Goal: Information Seeking & Learning: Learn about a topic

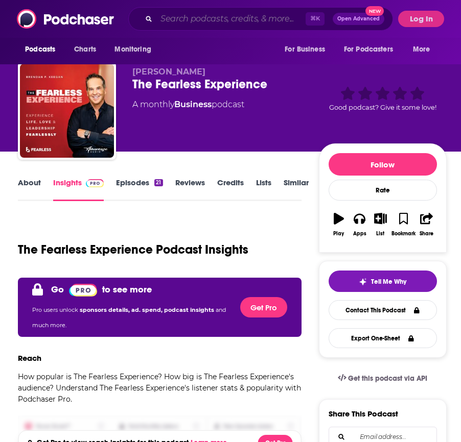
click at [184, 21] on input "Search podcasts, credits, & more..." at bounding box center [230, 19] width 149 height 16
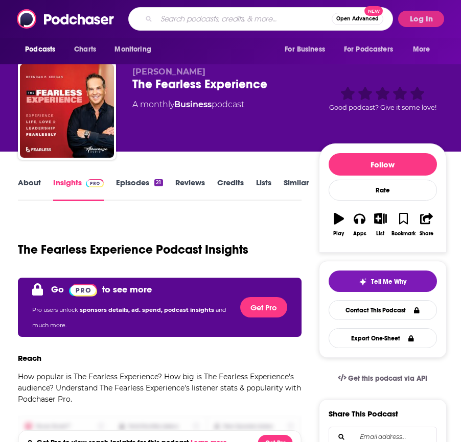
scroll to position [9, 0]
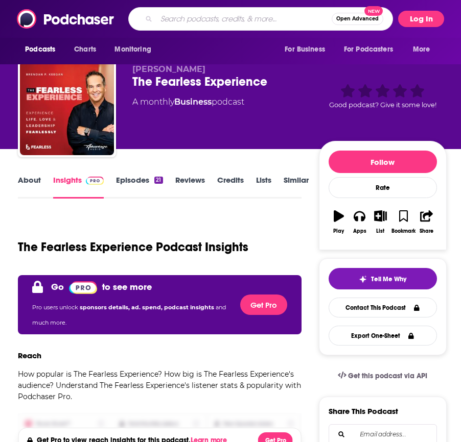
click at [431, 15] on button "Log In" at bounding box center [421, 19] width 46 height 16
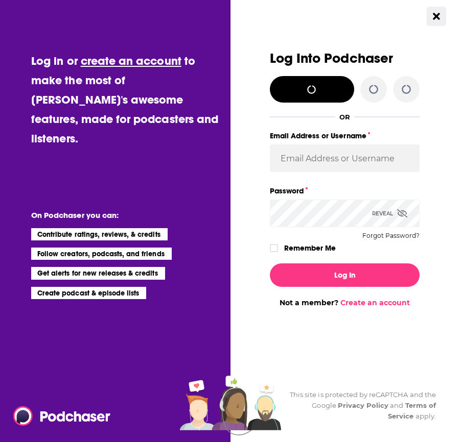
scroll to position [0, 0]
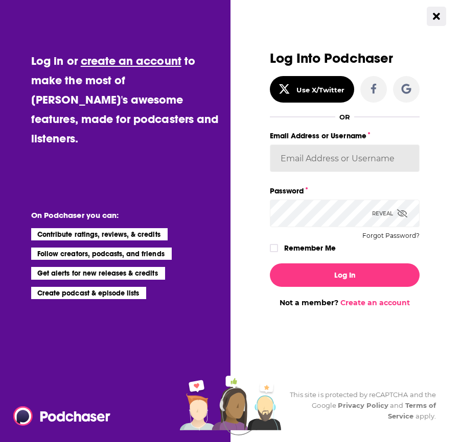
type input "[PERSON_NAME][EMAIL_ADDRESS][DOMAIN_NAME]"
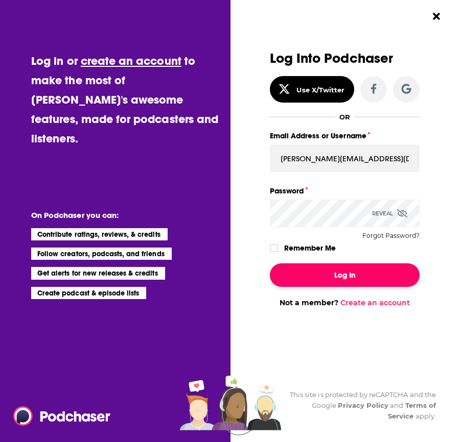
click at [373, 276] on button "Log In" at bounding box center [345, 275] width 150 height 23
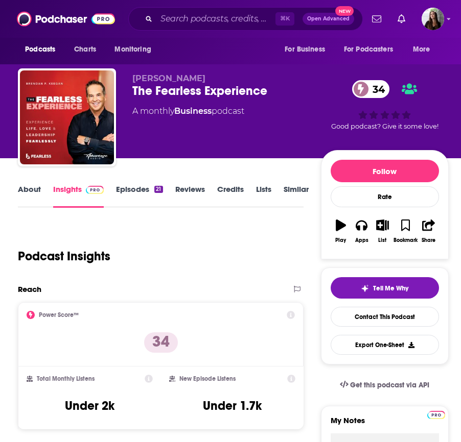
scroll to position [9, 0]
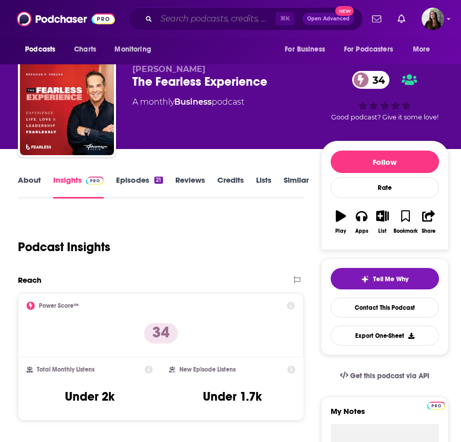
click at [241, 20] on input "Search podcasts, credits, & more..." at bounding box center [215, 19] width 119 height 16
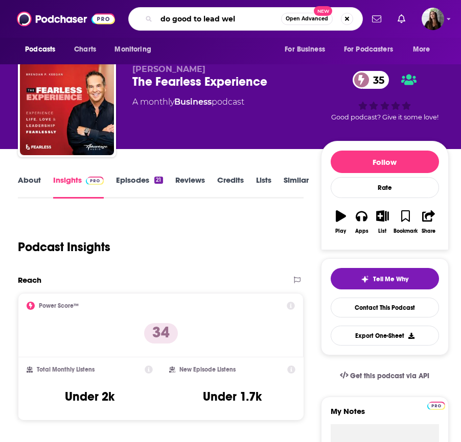
type input "do good to lead well"
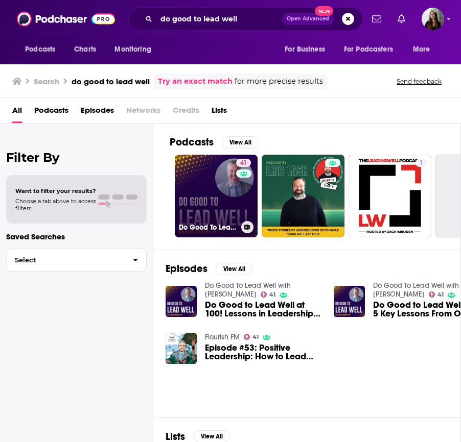
click at [201, 191] on link "41 Do Good To Lead Well with [PERSON_NAME]" at bounding box center [216, 196] width 83 height 83
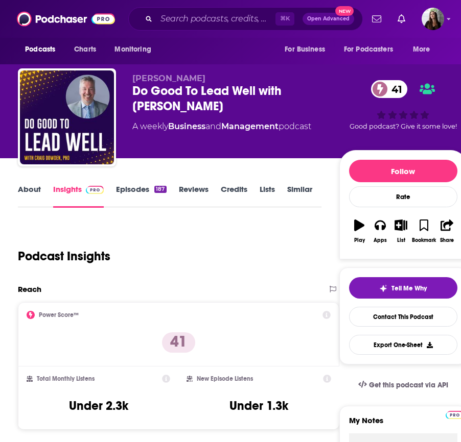
click at [138, 192] on link "Episodes 187" at bounding box center [141, 195] width 50 height 23
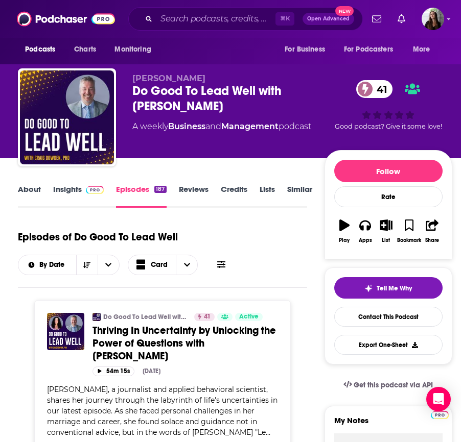
click at [67, 190] on link "Insights" at bounding box center [78, 195] width 51 height 23
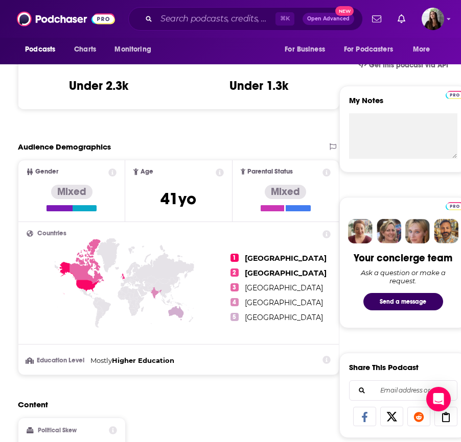
scroll to position [319, 0]
